Goal: Transaction & Acquisition: Purchase product/service

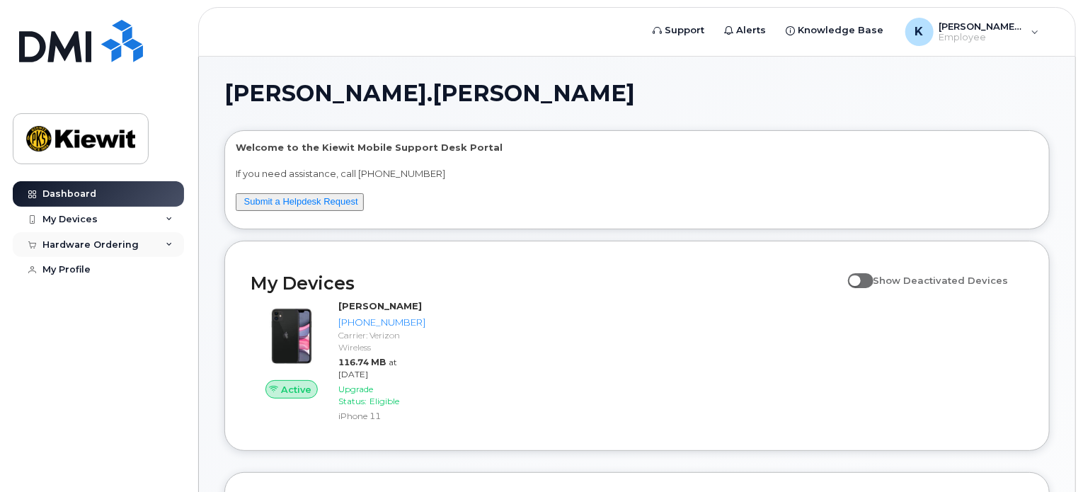
click at [101, 236] on div "Hardware Ordering" at bounding box center [98, 244] width 171 height 25
click at [95, 272] on div "New Order" at bounding box center [76, 270] width 54 height 13
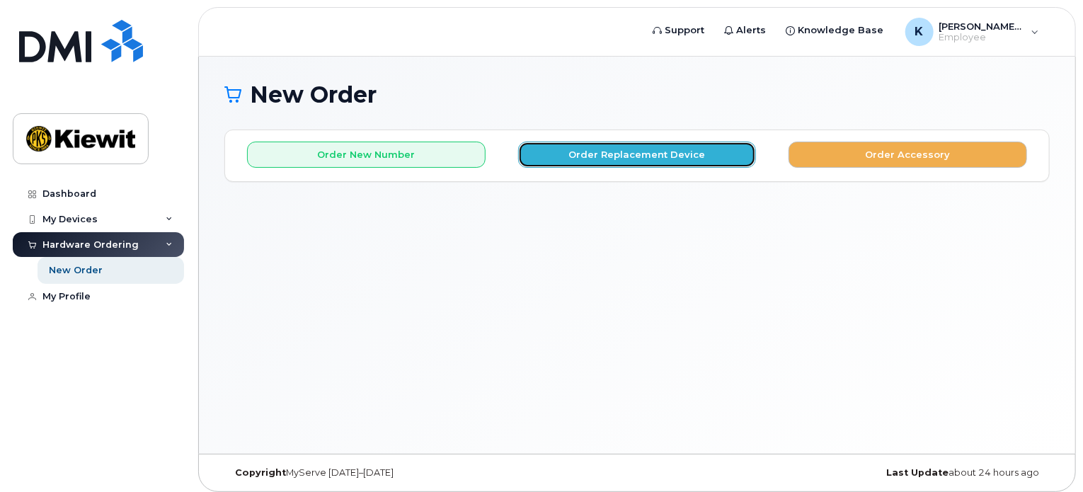
click at [678, 158] on button "Order Replacement Device" at bounding box center [637, 155] width 238 height 26
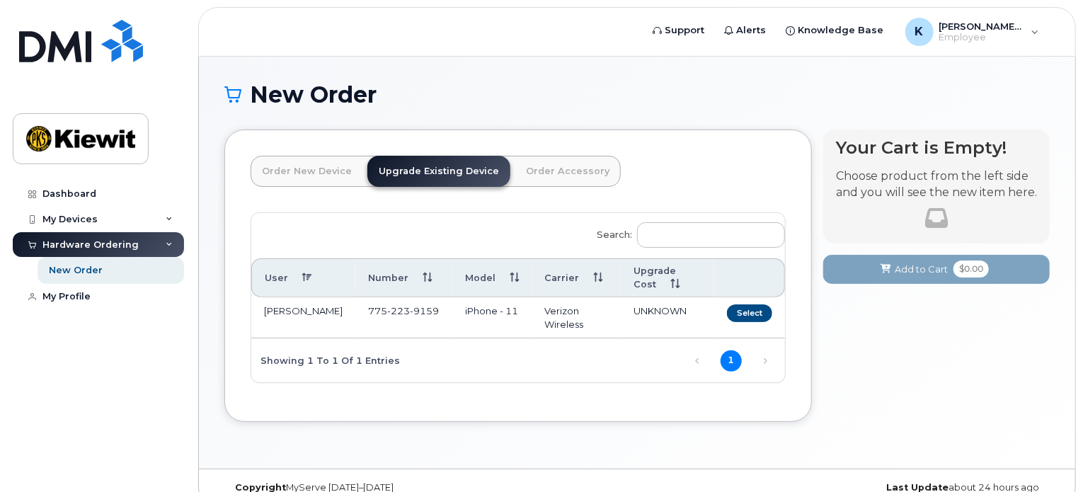
click at [744, 300] on td "Select" at bounding box center [749, 317] width 71 height 41
click at [744, 307] on button "Select" at bounding box center [749, 313] width 45 height 18
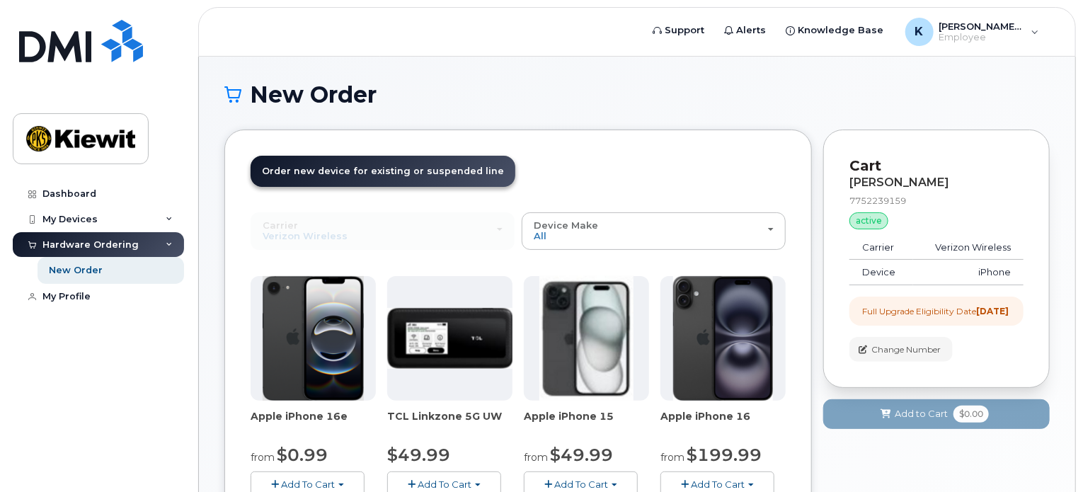
scroll to position [71, 0]
